Goal: Transaction & Acquisition: Purchase product/service

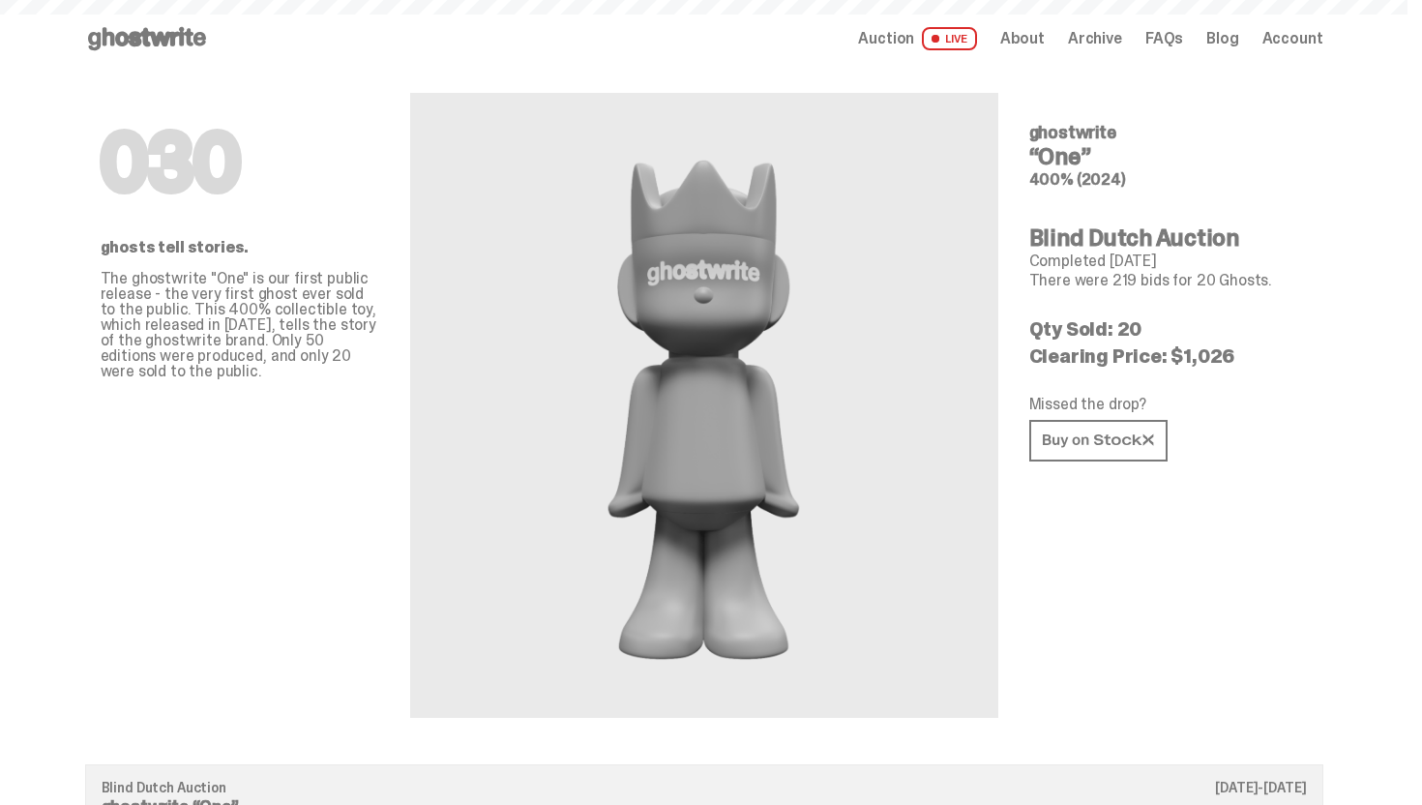
click at [144, 19] on div "Open main menu Home Auction LIVE About Archive FAQs Blog Account" at bounding box center [704, 38] width 1238 height 77
click at [146, 31] on icon at bounding box center [147, 38] width 124 height 31
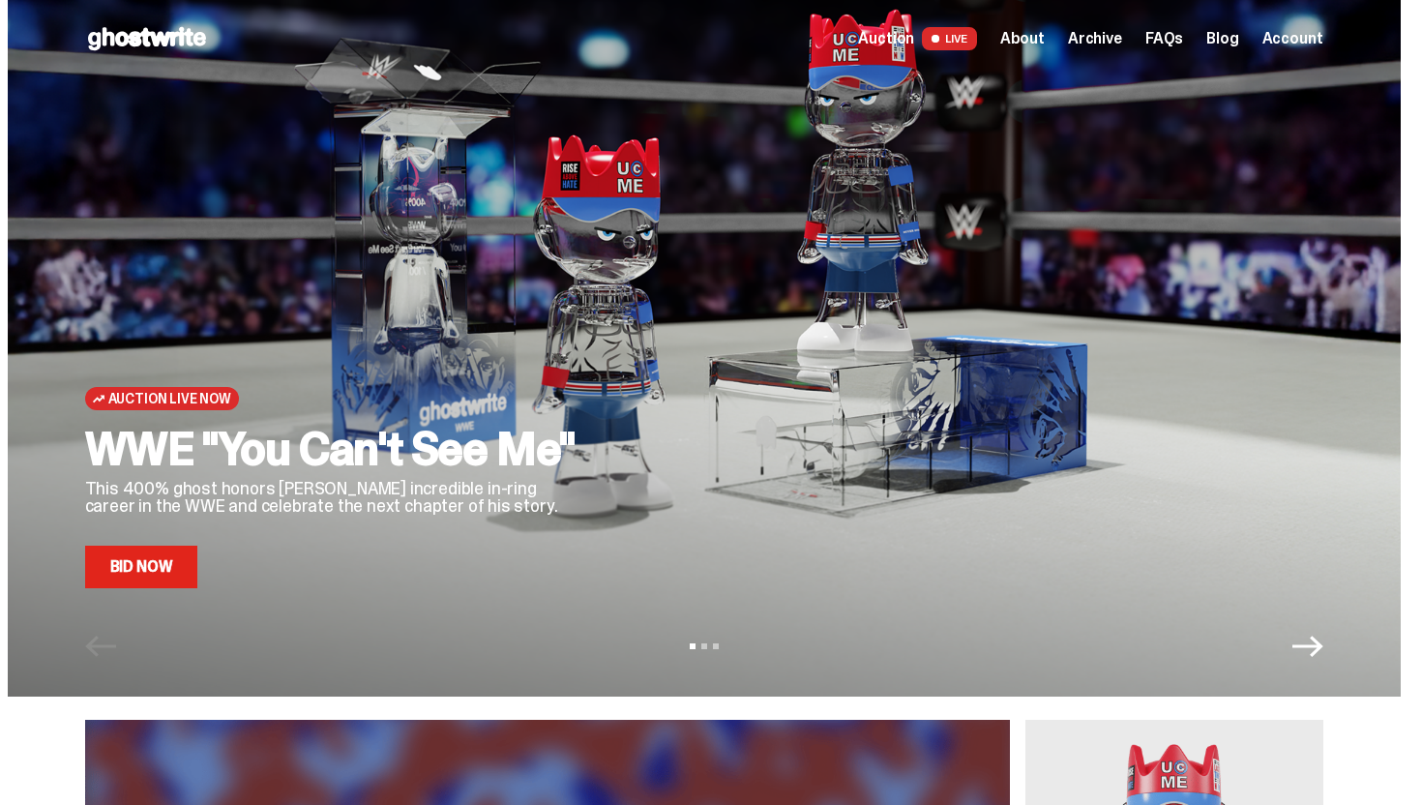
click at [144, 555] on link "Bid Now" at bounding box center [141, 567] width 113 height 43
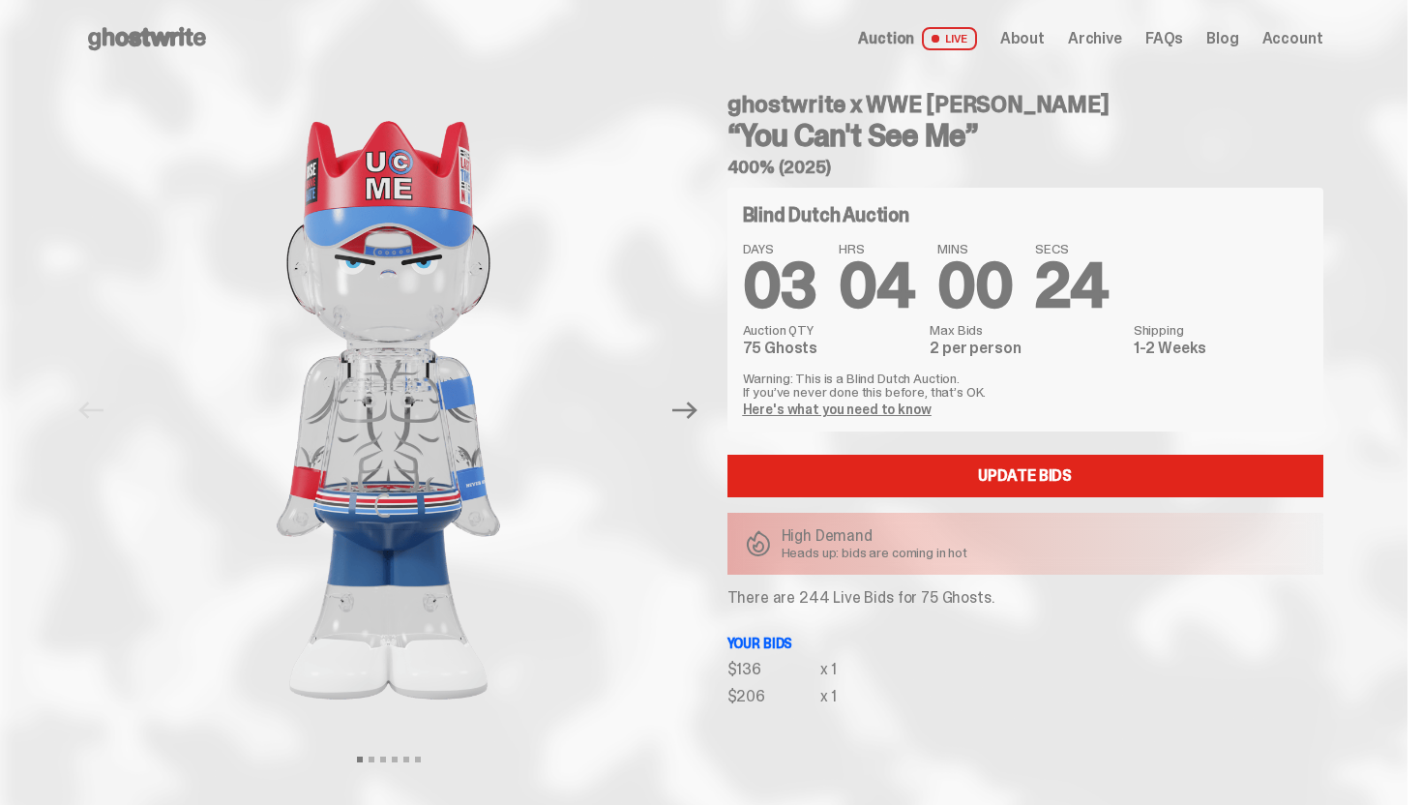
click at [151, 44] on use at bounding box center [147, 38] width 118 height 23
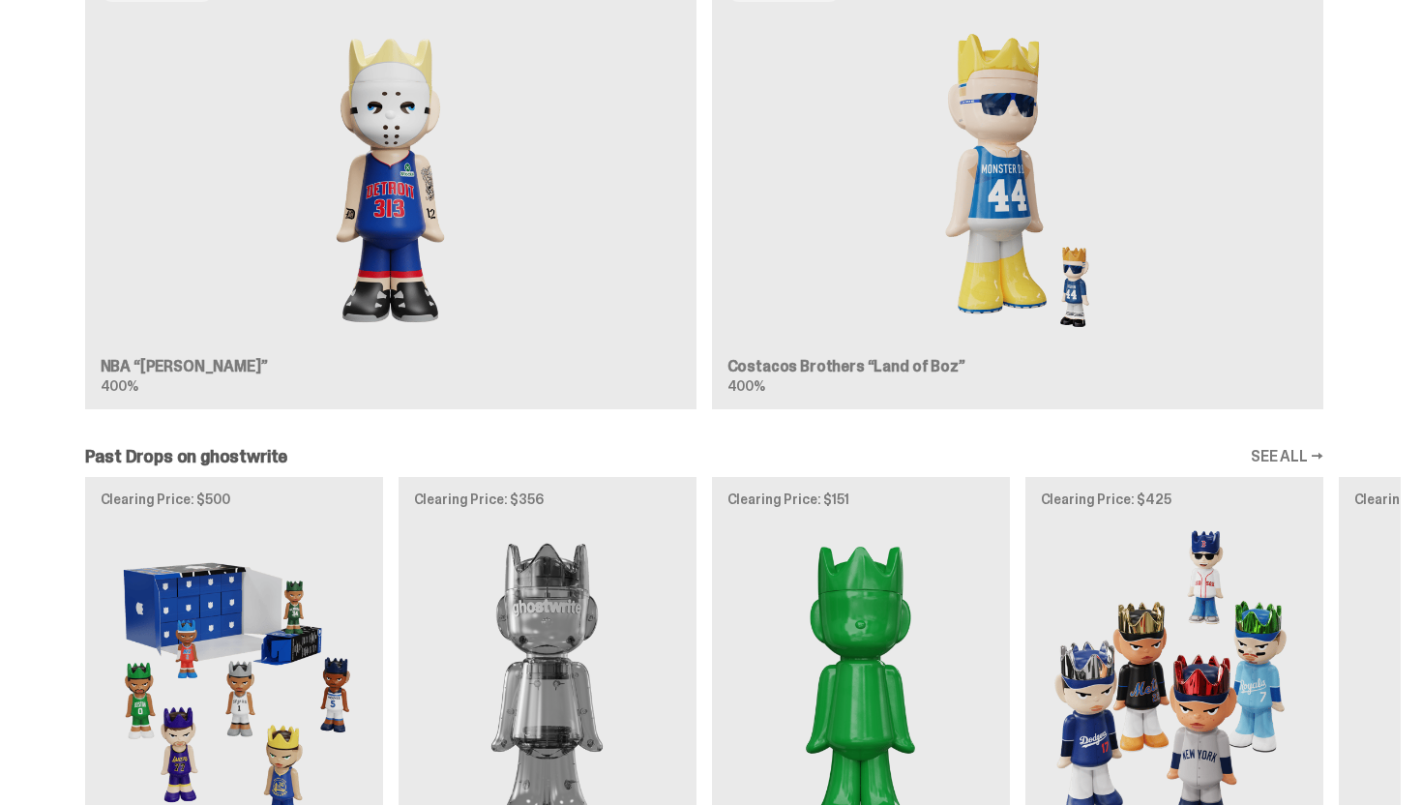
scroll to position [1588, 0]
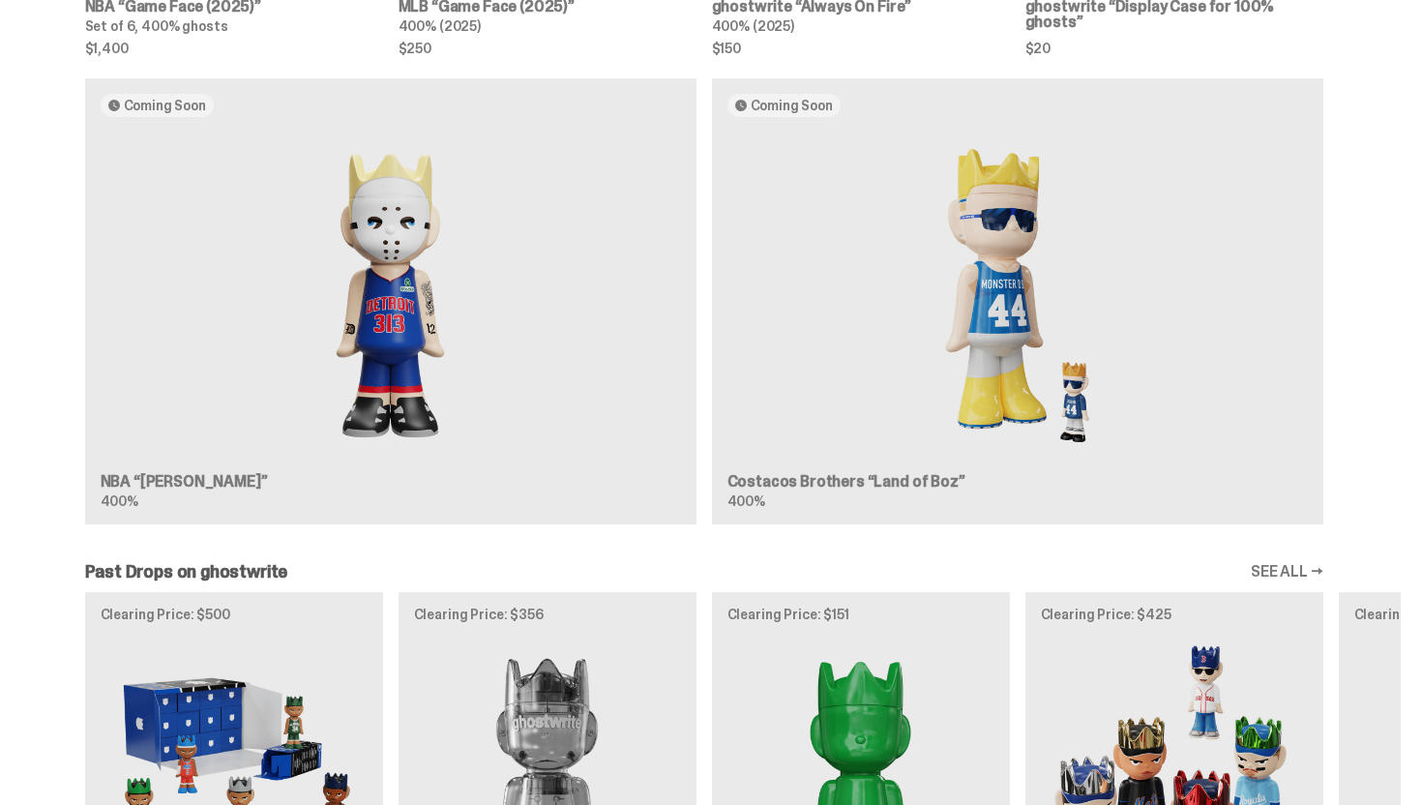
click at [412, 176] on div "Coming Soon NBA “[PERSON_NAME]” 400% Coming Soon Costacos Brothers “Land of Boz…" at bounding box center [704, 309] width 1393 height 462
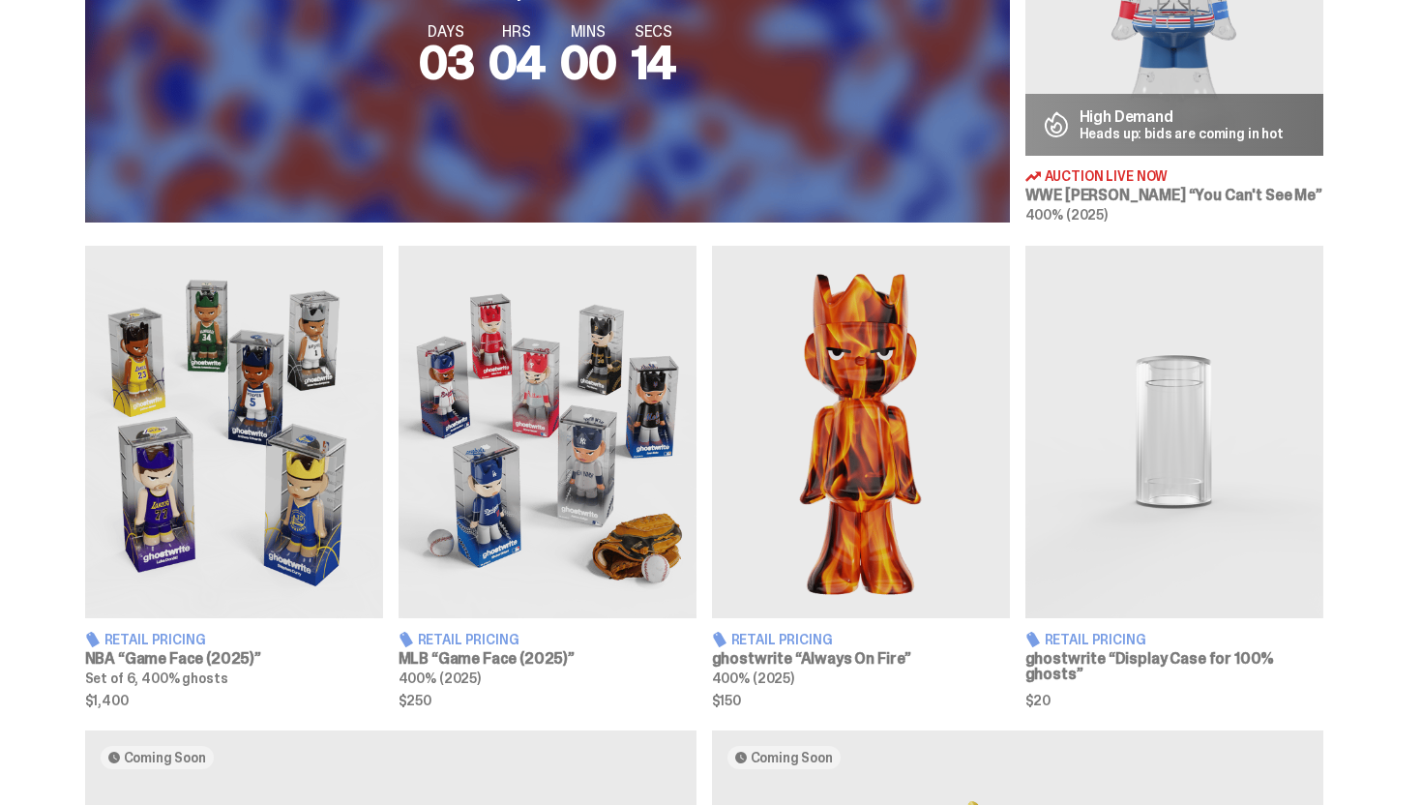
scroll to position [0, 0]
